Goal: Navigation & Orientation: Find specific page/section

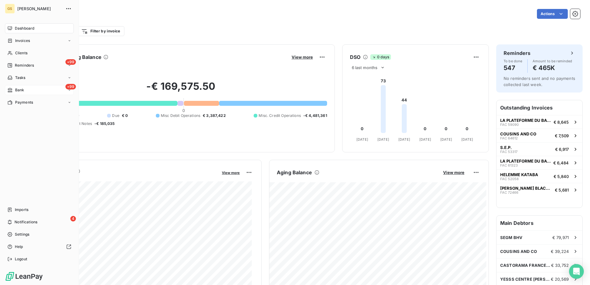
click at [29, 86] on div "+99 Bank" at bounding box center [39, 90] width 69 height 10
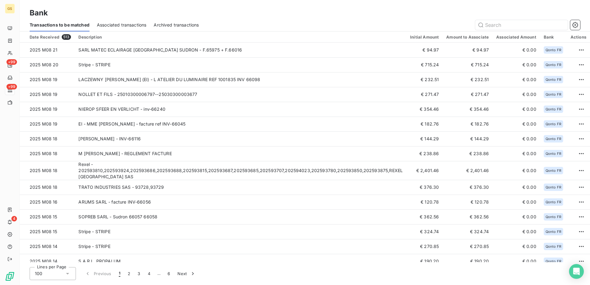
click at [285, 6] on div "Bank Transactions to be matched Associated transactions Archived transactions" at bounding box center [305, 15] width 570 height 31
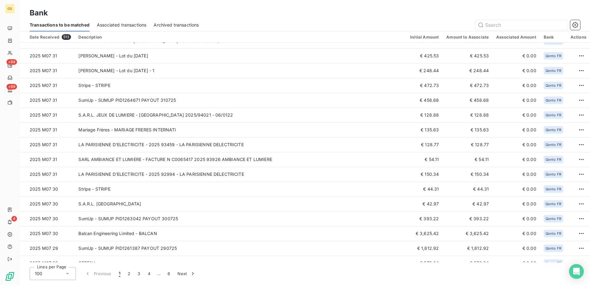
scroll to position [710, 0]
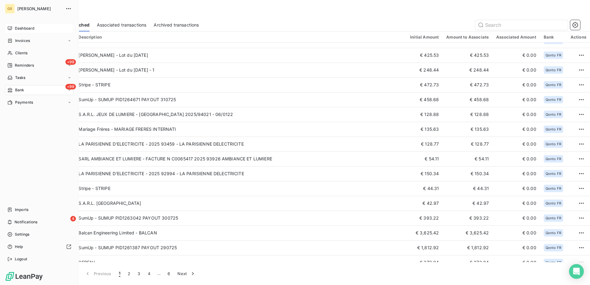
click at [13, 27] on div "Dashboard" at bounding box center [39, 28] width 69 height 10
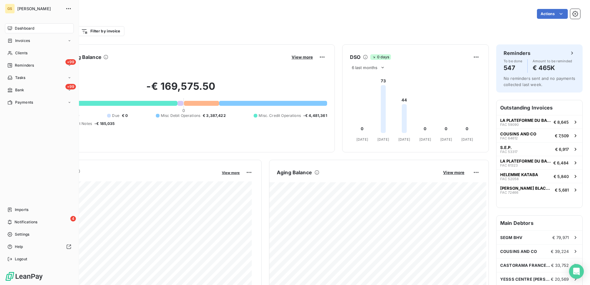
drag, startPoint x: 18, startPoint y: 29, endPoint x: 130, endPoint y: 62, distance: 116.5
click at [18, 29] on span "Dashboard" at bounding box center [24, 29] width 19 height 6
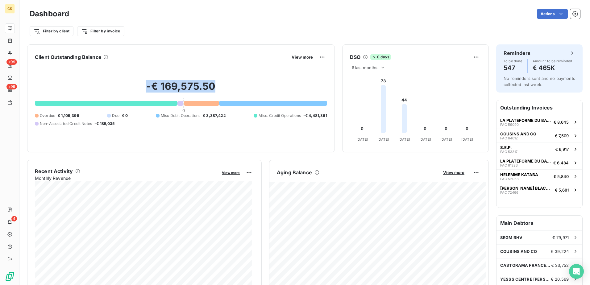
drag, startPoint x: 119, startPoint y: 82, endPoint x: 232, endPoint y: 87, distance: 113.4
click at [232, 87] on h2 "-€ 169,575.50" at bounding box center [181, 89] width 292 height 19
drag, startPoint x: 232, startPoint y: 87, endPoint x: 247, endPoint y: 87, distance: 15.1
click at [232, 87] on h2 "-€ 169,575.50" at bounding box center [181, 89] width 292 height 19
drag, startPoint x: 172, startPoint y: 90, endPoint x: 139, endPoint y: 92, distance: 33.7
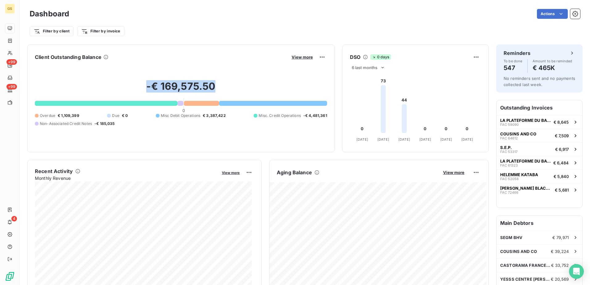
click at [139, 92] on h2 "-€ 169,575.50" at bounding box center [181, 89] width 292 height 19
click at [121, 92] on h2 "-€ 169,575.50" at bounding box center [181, 89] width 292 height 19
drag, startPoint x: 133, startPoint y: 90, endPoint x: 192, endPoint y: 89, distance: 59.0
click at [192, 89] on h2 "-€ 169,575.50" at bounding box center [181, 89] width 292 height 19
drag, startPoint x: 192, startPoint y: 89, endPoint x: 181, endPoint y: 90, distance: 10.5
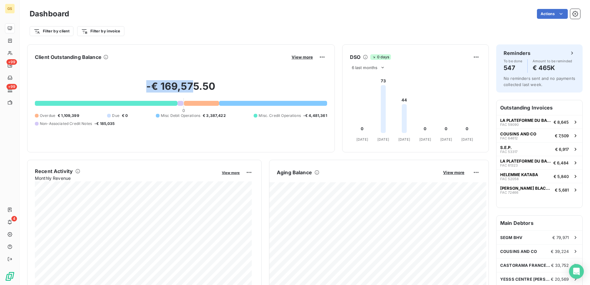
click at [192, 89] on h2 "-€ 169,575.50" at bounding box center [181, 89] width 292 height 19
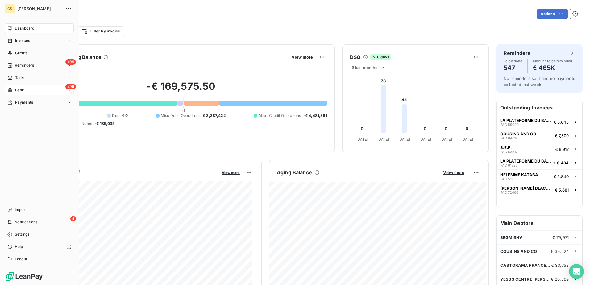
click at [16, 90] on span "Bank" at bounding box center [19, 90] width 9 height 6
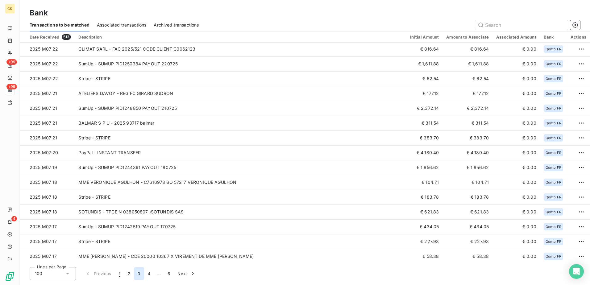
click at [134, 270] on button "3" at bounding box center [139, 273] width 10 height 13
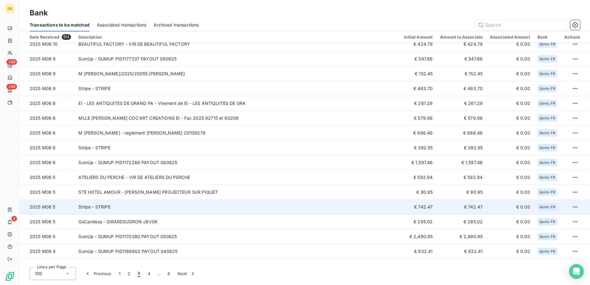
scroll to position [185, 0]
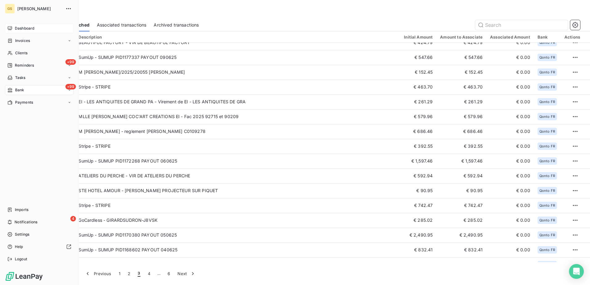
click at [28, 24] on div "Dashboard" at bounding box center [39, 28] width 69 height 10
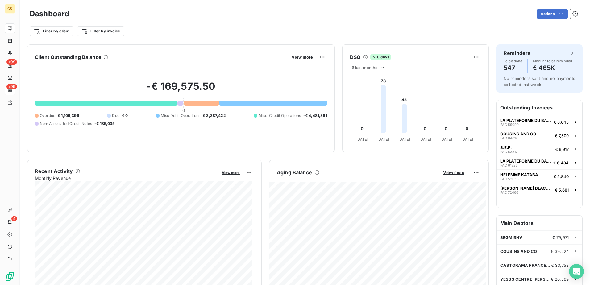
click at [98, 12] on div "Actions" at bounding box center [329, 14] width 504 height 10
click at [41, 8] on h3 "Dashboard" at bounding box center [50, 13] width 40 height 11
drag, startPoint x: 41, startPoint y: 8, endPoint x: 41, endPoint y: 15, distance: 6.2
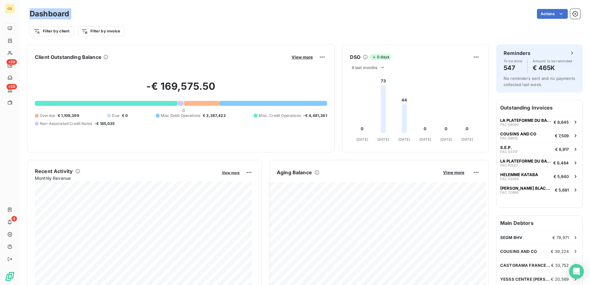
click at [41, 15] on h3 "Dashboard" at bounding box center [50, 13] width 40 height 11
click at [85, 15] on div "Actions" at bounding box center [329, 14] width 504 height 10
drag, startPoint x: 93, startPoint y: 11, endPoint x: 30, endPoint y: 13, distance: 63.3
click at [30, 13] on div "Dashboard Actions" at bounding box center [305, 13] width 551 height 13
click at [30, 13] on h3 "Dashboard" at bounding box center [50, 13] width 40 height 11
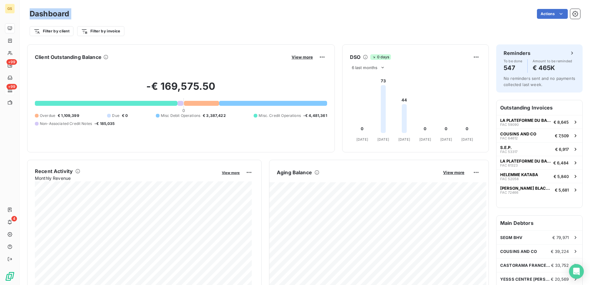
drag, startPoint x: 28, startPoint y: 13, endPoint x: 112, endPoint y: 14, distance: 84.6
click at [112, 14] on div "Dashboard Actions Filter by client Filter by invoice" at bounding box center [305, 20] width 570 height 41
click at [112, 14] on div "Actions" at bounding box center [329, 14] width 504 height 10
drag, startPoint x: 65, startPoint y: 11, endPoint x: 31, endPoint y: 12, distance: 34.6
click at [31, 12] on div "Dashboard Actions" at bounding box center [305, 13] width 551 height 13
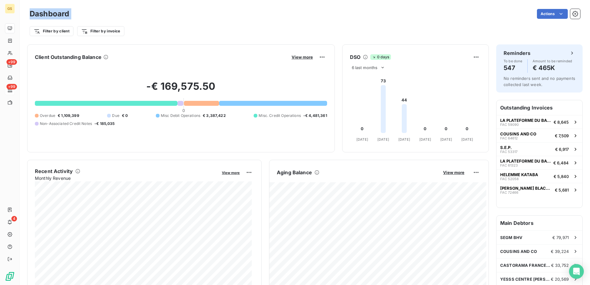
drag, startPoint x: 31, startPoint y: 12, endPoint x: 27, endPoint y: 11, distance: 4.0
click at [31, 12] on h3 "Dashboard" at bounding box center [50, 13] width 40 height 11
drag, startPoint x: 27, startPoint y: 11, endPoint x: 109, endPoint y: 12, distance: 82.4
click at [109, 12] on div "Dashboard Actions Filter by client Filter by invoice" at bounding box center [305, 20] width 570 height 41
click at [109, 12] on div "Actions" at bounding box center [329, 14] width 504 height 10
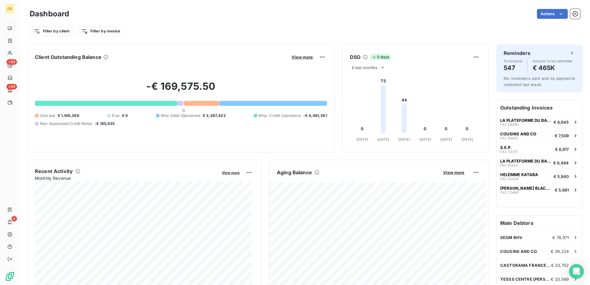
click at [120, 11] on div "Actions" at bounding box center [329, 14] width 504 height 10
drag, startPoint x: 120, startPoint y: 11, endPoint x: 104, endPoint y: 9, distance: 15.6
click at [105, 9] on div "Actions" at bounding box center [329, 14] width 504 height 10
